Goal: Information Seeking & Learning: Understand process/instructions

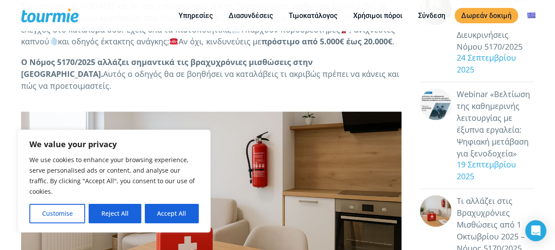
scroll to position [214, 0]
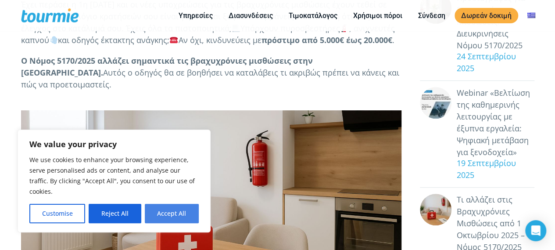
click at [164, 214] on button "Accept All" at bounding box center [172, 212] width 54 height 19
checkbox input "true"
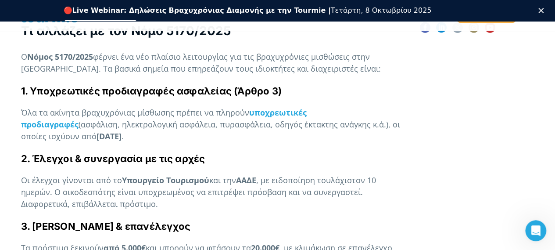
scroll to position [548, 0]
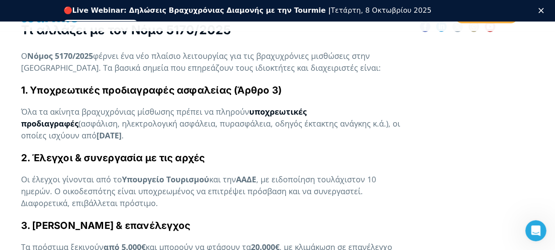
click at [307, 114] on strong "υποχρεωτικές προδιαγραφές" at bounding box center [163, 117] width 285 height 22
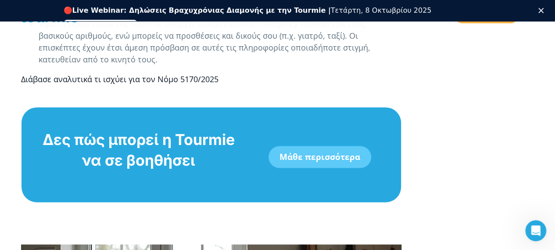
scroll to position [2306, 0]
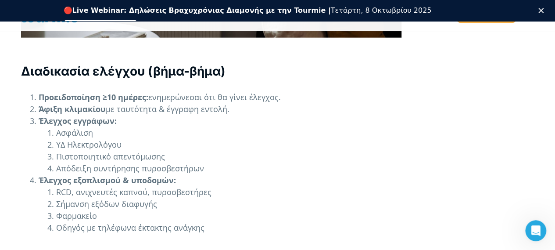
scroll to position [2710, 0]
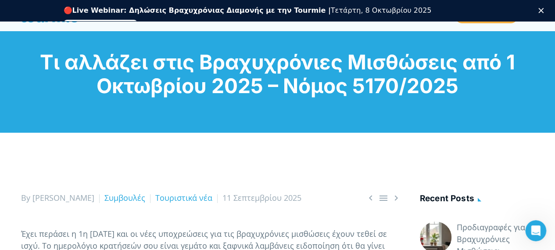
scroll to position [0, 0]
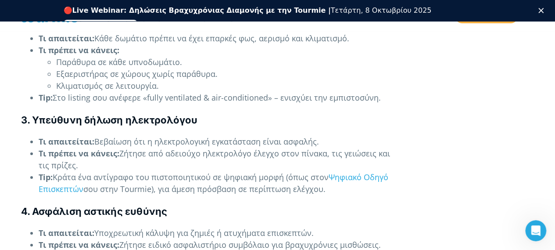
scroll to position [1457, 0]
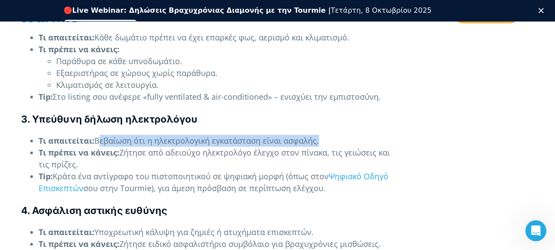
drag, startPoint x: 317, startPoint y: 141, endPoint x: 96, endPoint y: 140, distance: 220.1
click at [96, 140] on li "Τι απαιτείται: Βεβαίωση ότι η ηλεκτρολογική εγκατάσταση είναι ασφαλής." at bounding box center [220, 141] width 363 height 12
copy li "Βεβαίωση ότι η ηλεκτρολογική εγκατάσταση είναι ασφαλής"
